Goal: Task Accomplishment & Management: Manage account settings

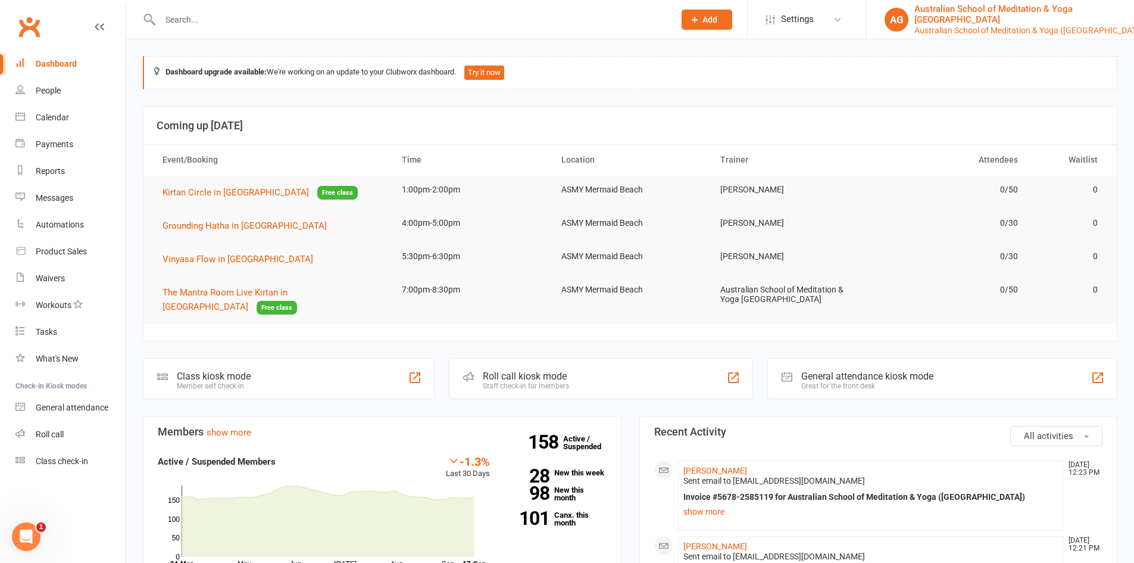
click at [1133, 17] on icon at bounding box center [1151, 20] width 10 height 10
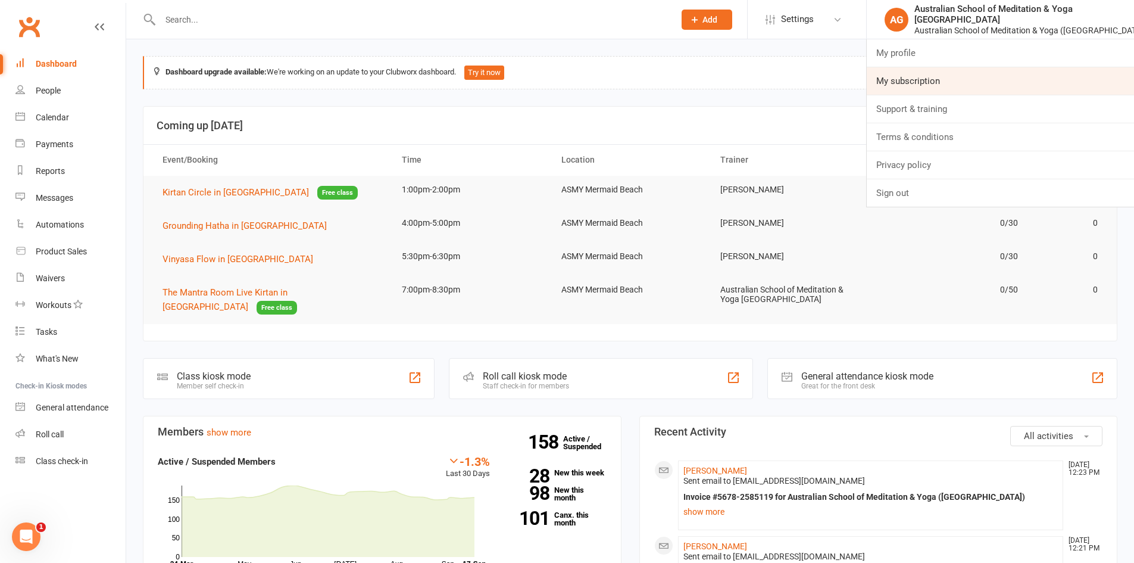
click at [881, 82] on link "My subscription" at bounding box center [1000, 80] width 267 height 27
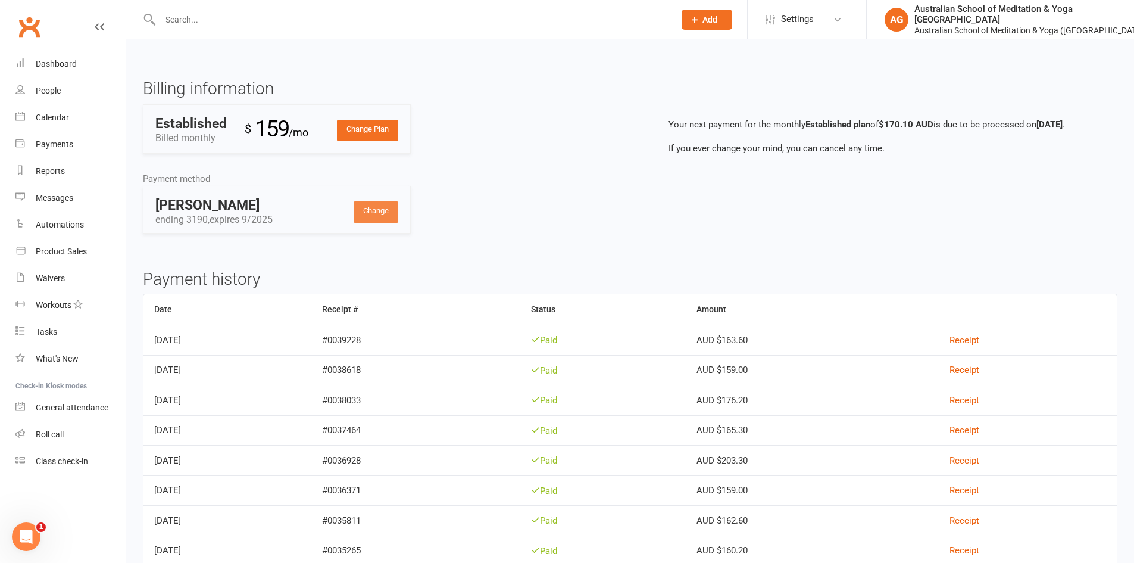
click at [365, 215] on link "Change" at bounding box center [376, 211] width 45 height 21
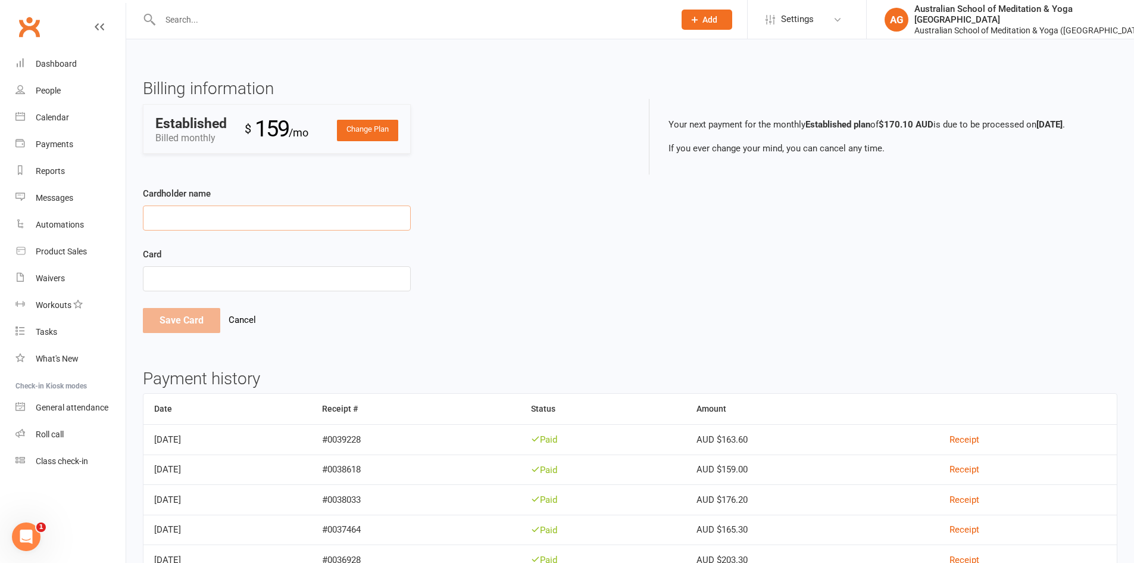
click at [157, 218] on input "Cardholder name" at bounding box center [277, 217] width 268 height 25
type input "[PERSON_NAME]"
click at [183, 320] on button "Save Card" at bounding box center [181, 320] width 77 height 25
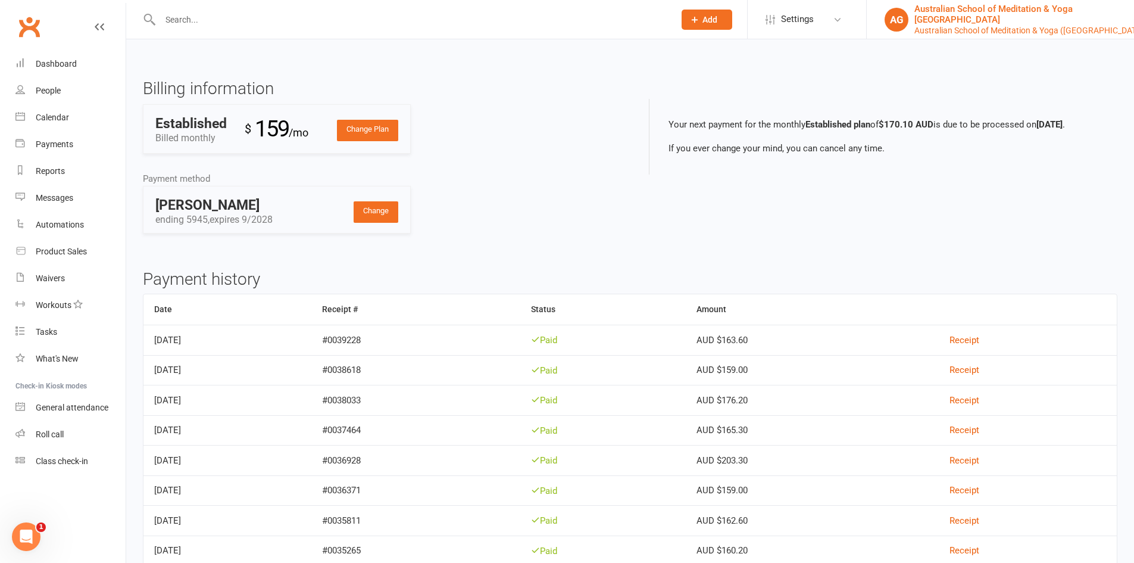
click at [1142, 19] on icon at bounding box center [1151, 20] width 10 height 10
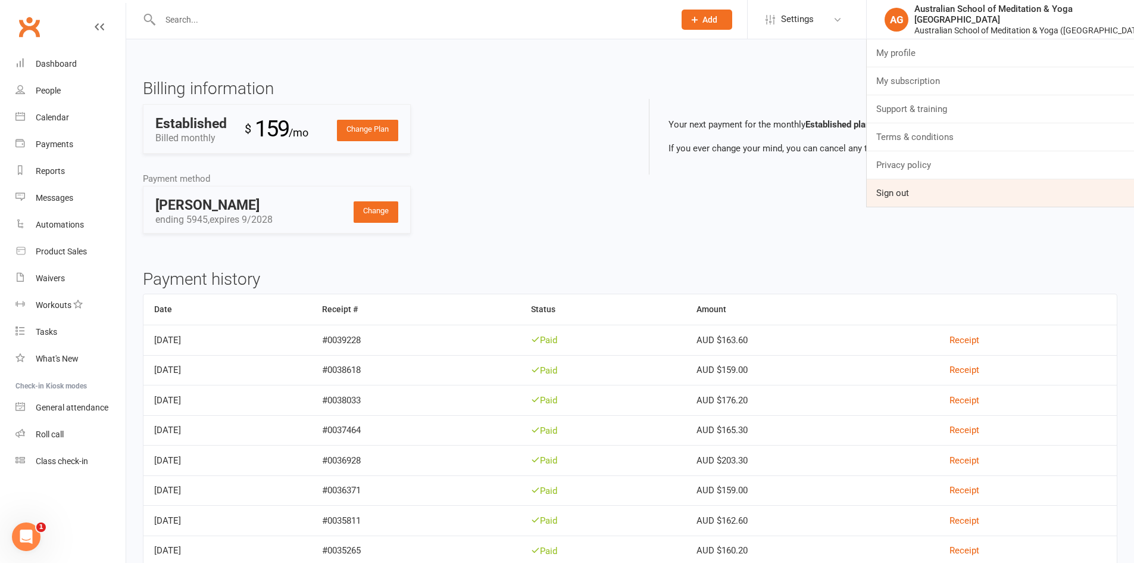
click at [905, 191] on link "Sign out" at bounding box center [1000, 192] width 267 height 27
